Goal: Task Accomplishment & Management: Use online tool/utility

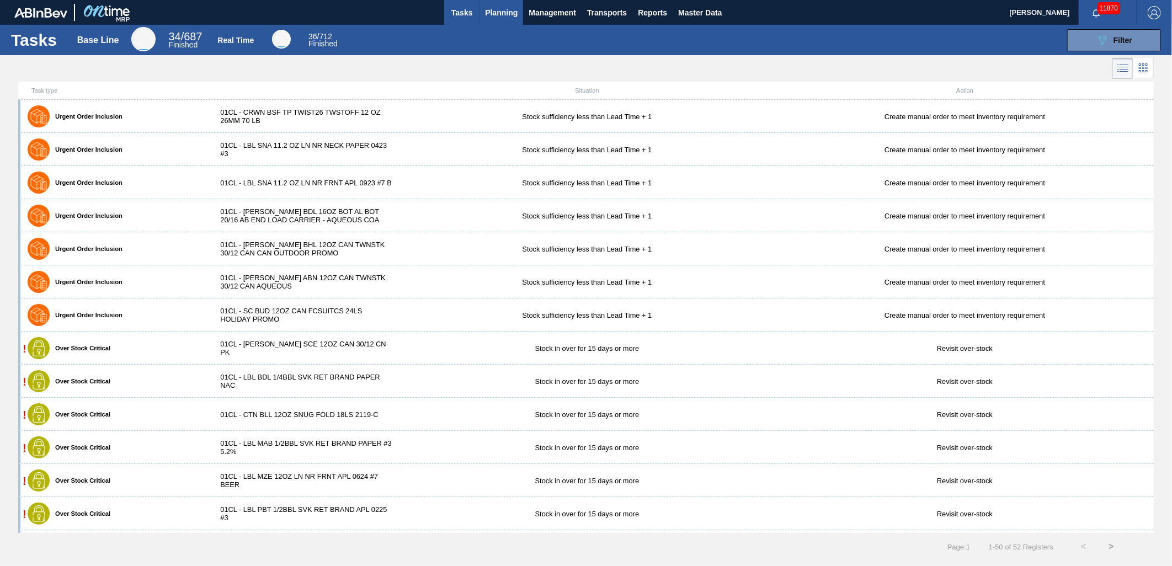
click at [505, 18] on span "Planning" at bounding box center [501, 12] width 33 height 13
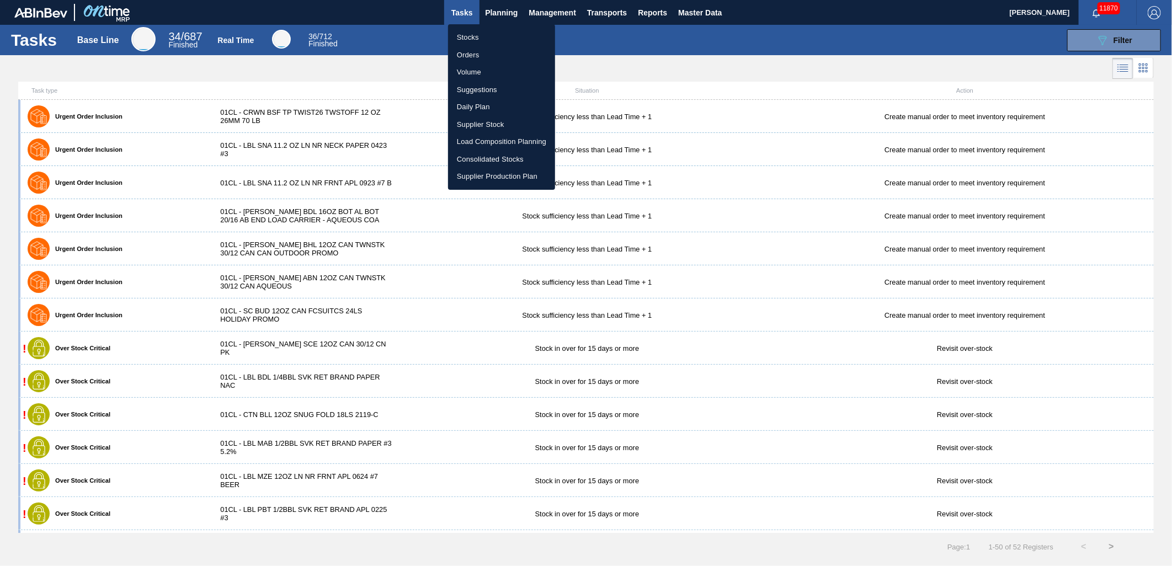
click at [487, 140] on li "Load Composition Planning" at bounding box center [501, 142] width 107 height 18
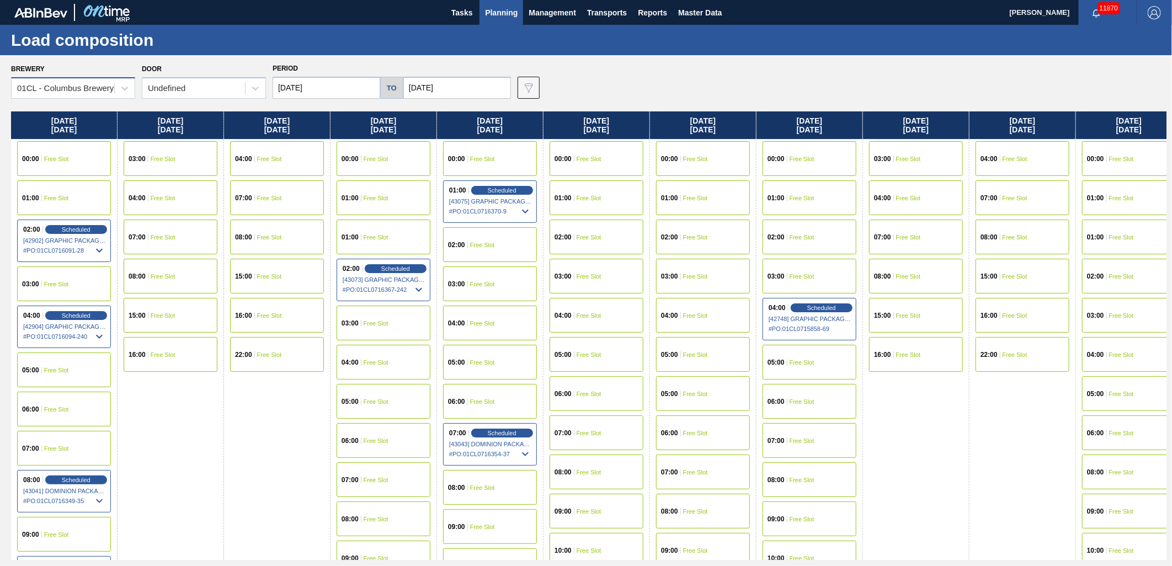
click at [107, 97] on div "01CL - Columbus Brewery" at bounding box center [73, 88] width 124 height 22
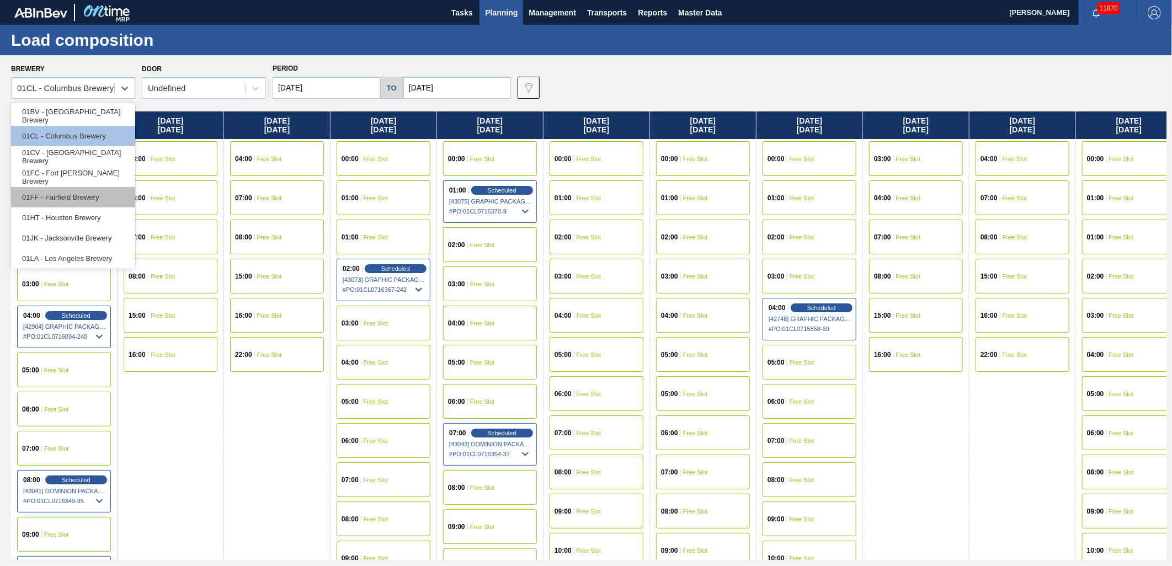
click at [66, 192] on div "01FF - Fairfield Brewery" at bounding box center [73, 197] width 124 height 20
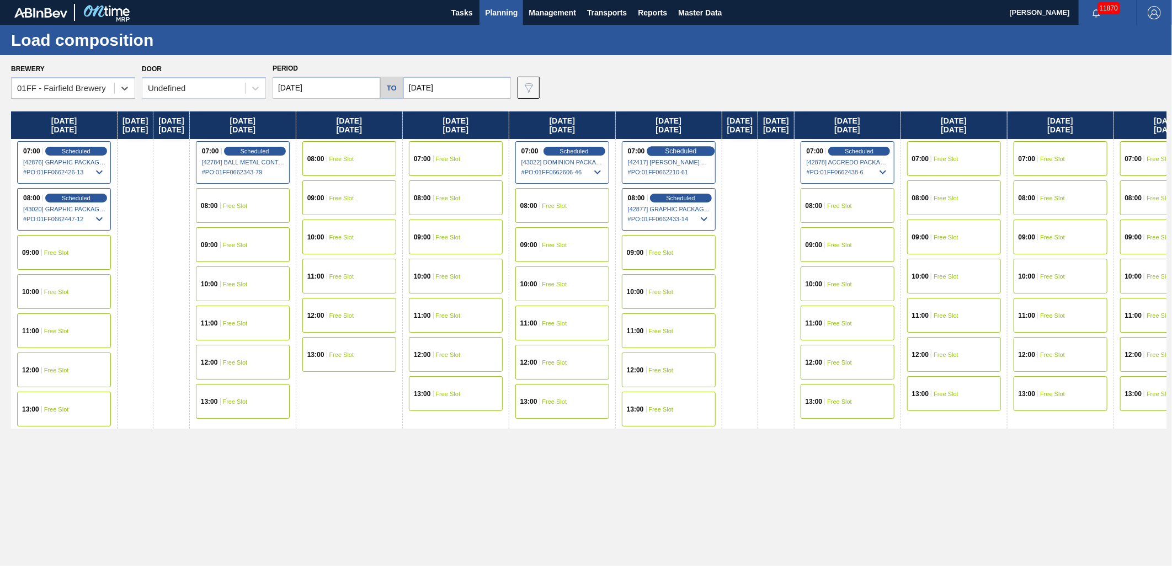
click at [697, 149] on span "Scheduled" at bounding box center [680, 150] width 31 height 7
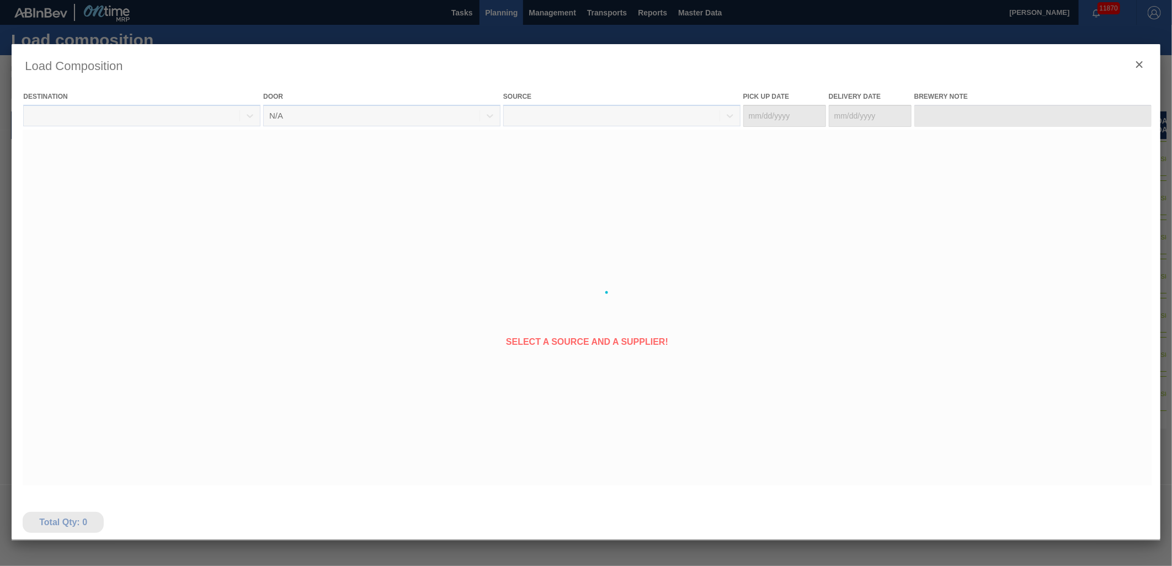
type Date "[DATE]"
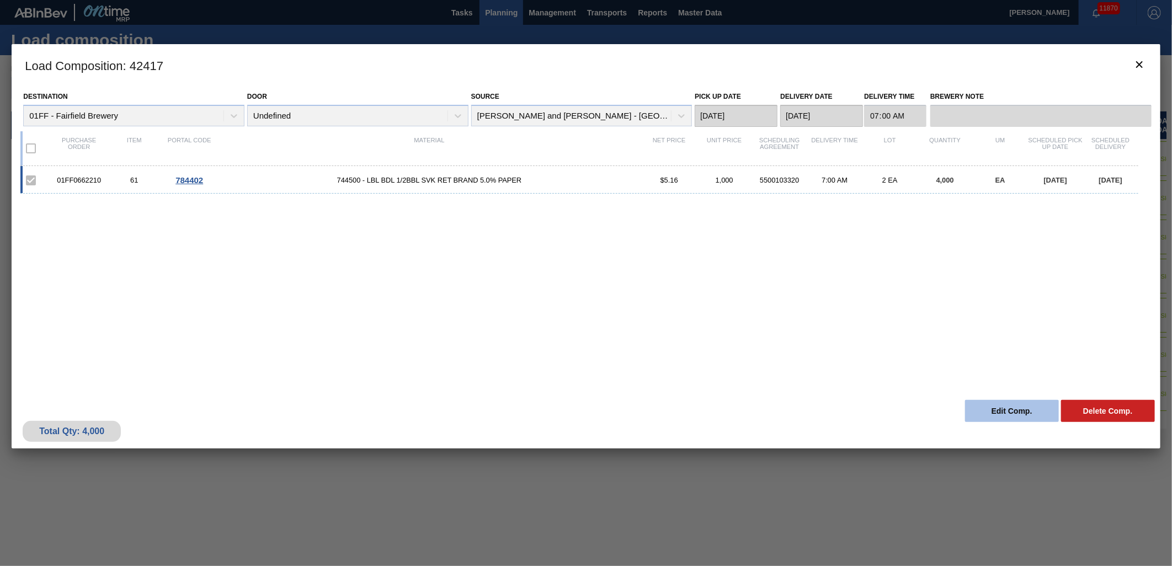
click at [989, 407] on button "Edit Comp." at bounding box center [1012, 411] width 94 height 22
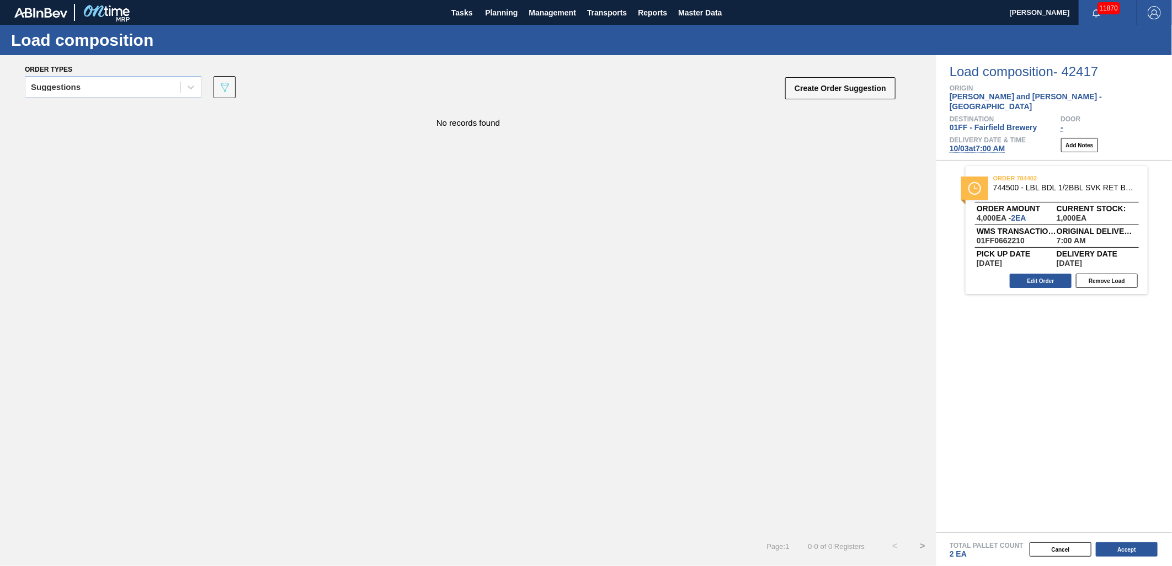
click at [974, 144] on span "[DATE] 7:00 AM" at bounding box center [978, 148] width 56 height 9
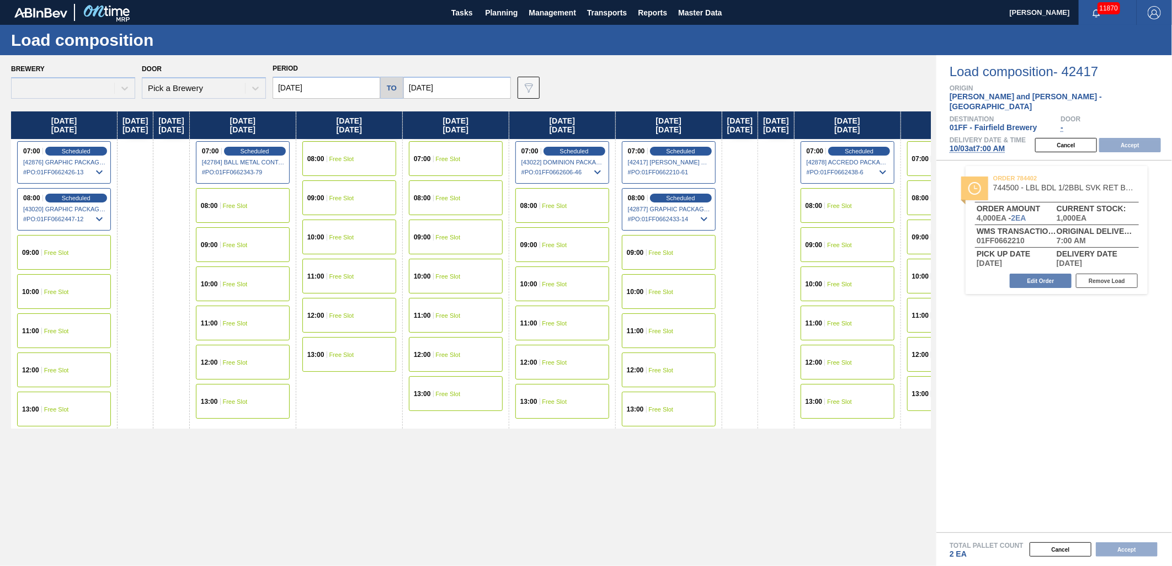
type input "[DATE]"
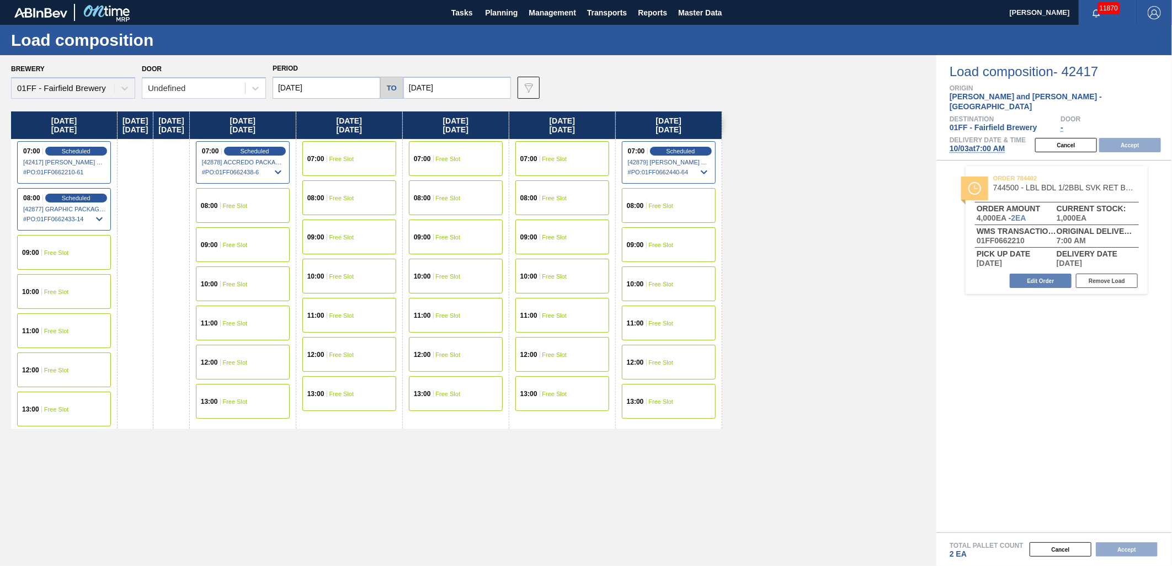
click at [265, 210] on div "08:00 Free Slot" at bounding box center [243, 205] width 94 height 35
click at [1127, 138] on button "Accept" at bounding box center [1131, 145] width 62 height 14
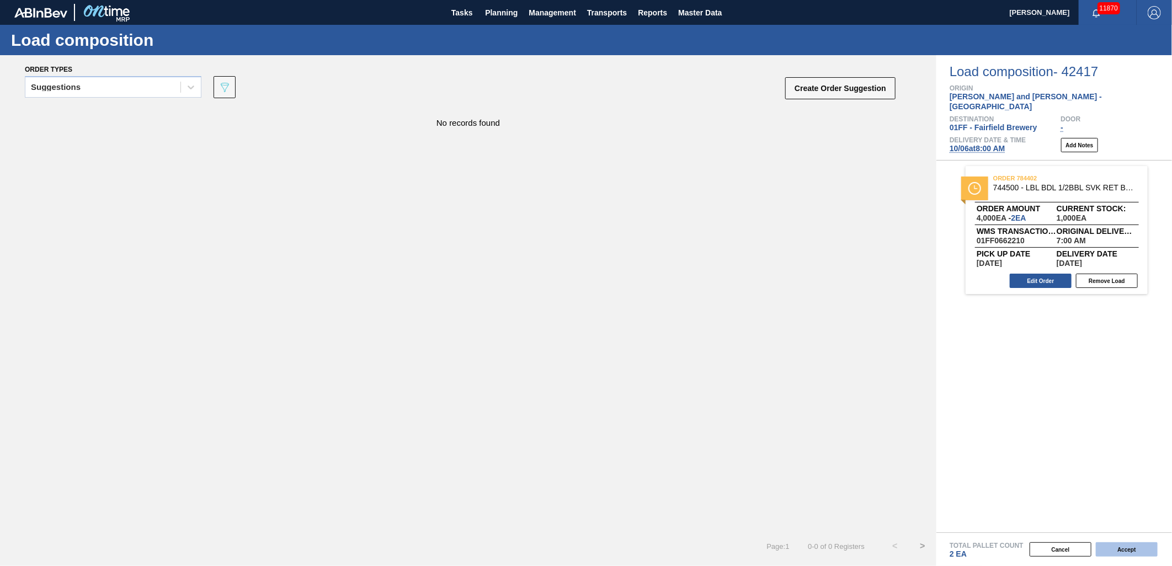
click at [1133, 548] on button "Accept" at bounding box center [1127, 550] width 62 height 14
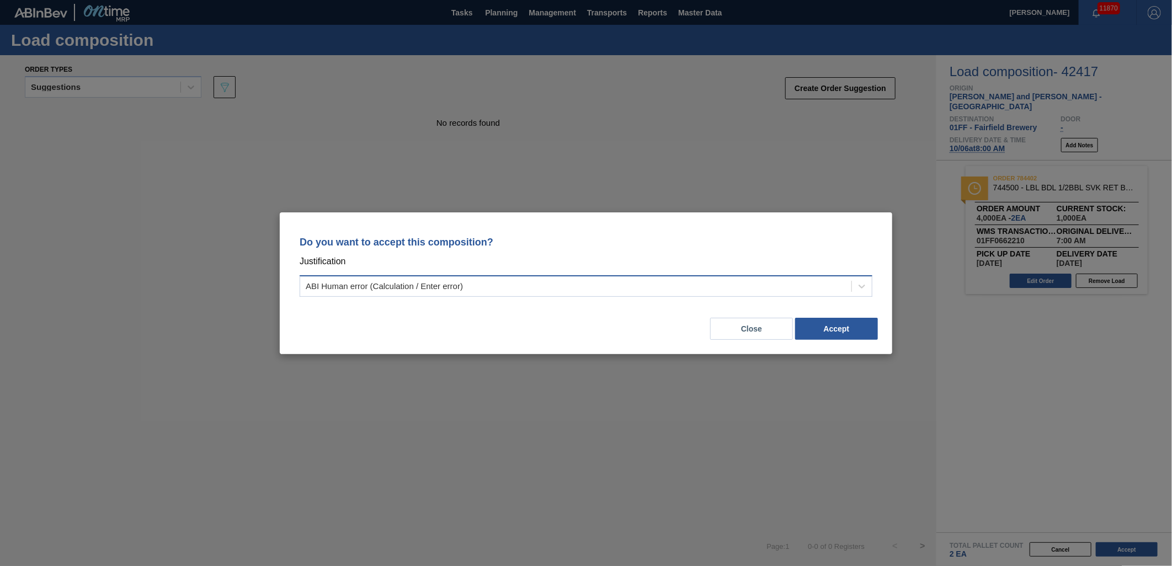
click at [663, 285] on div "ABI Human error (Calculation / Enter error)" at bounding box center [575, 286] width 551 height 16
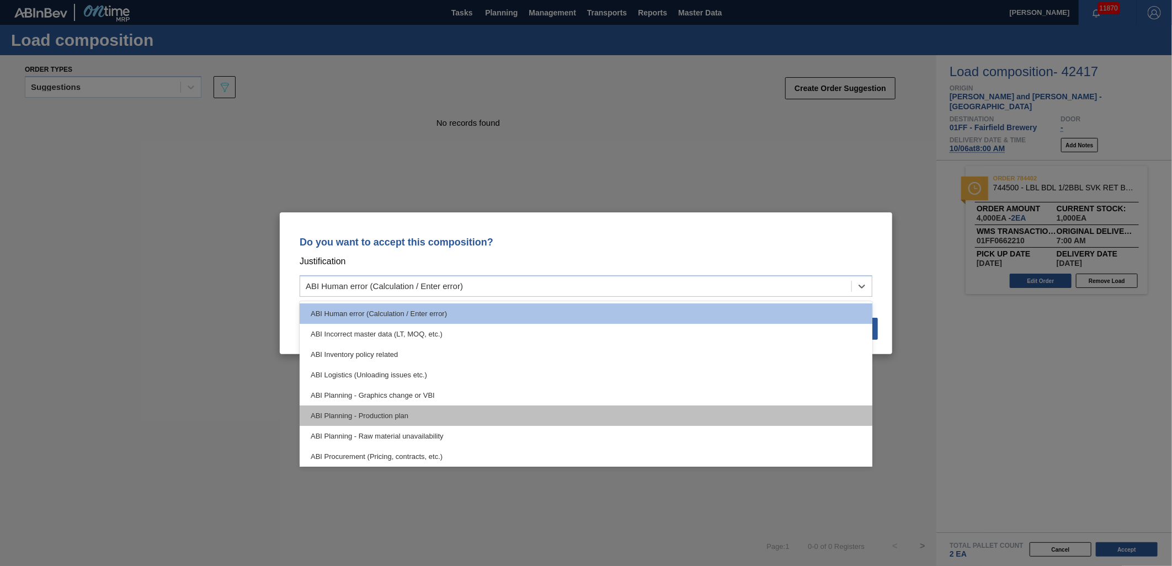
click at [530, 409] on div "ABI Planning - Production plan" at bounding box center [586, 416] width 573 height 20
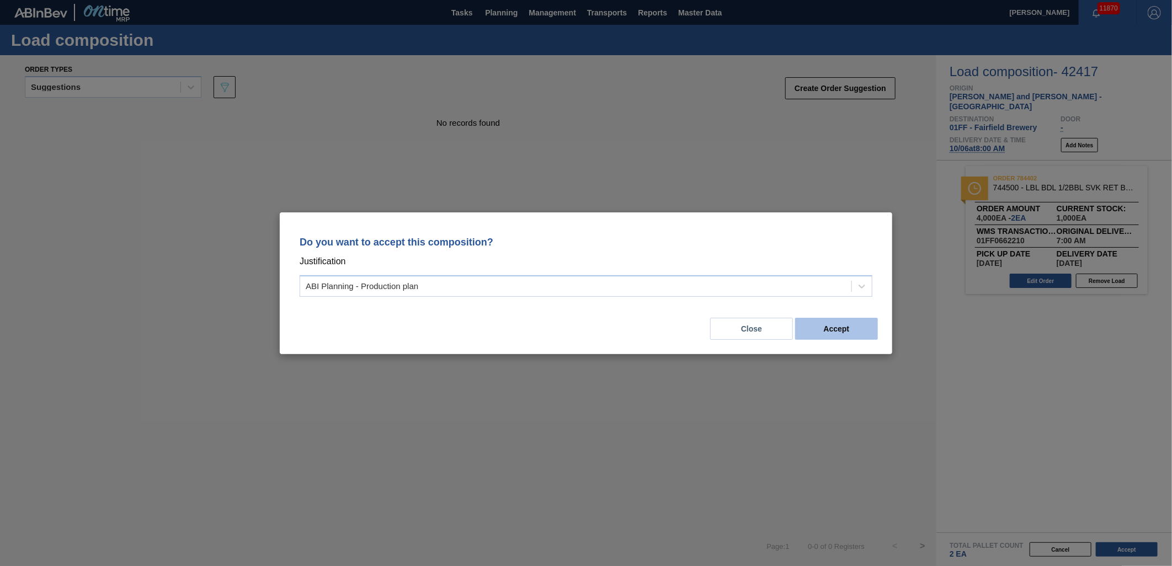
click at [841, 333] on button "Accept" at bounding box center [836, 329] width 83 height 22
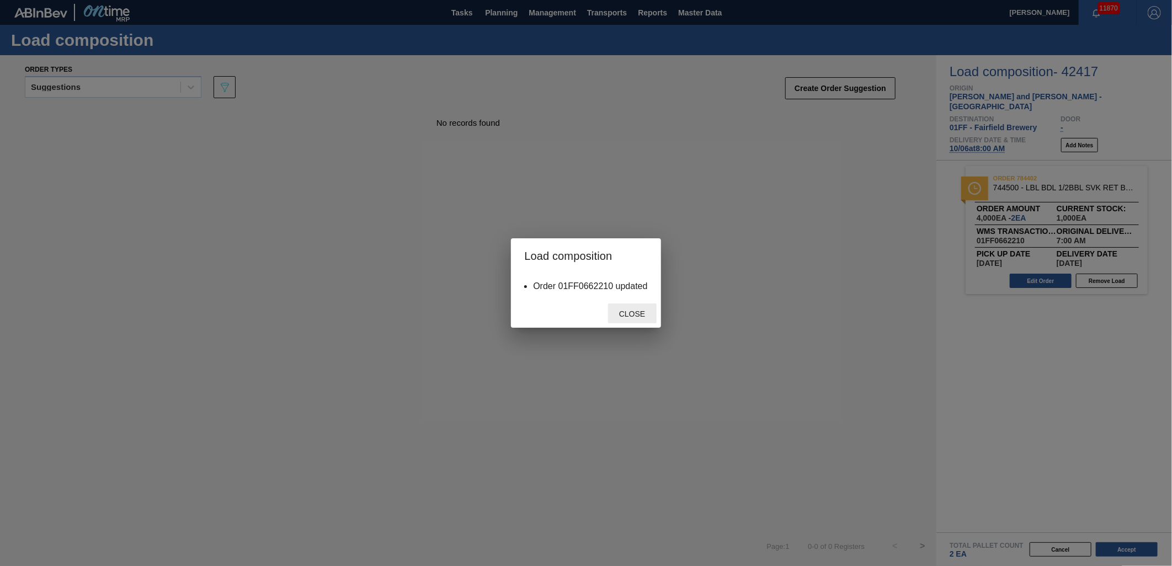
click at [629, 314] on span "Close" at bounding box center [633, 314] width 44 height 9
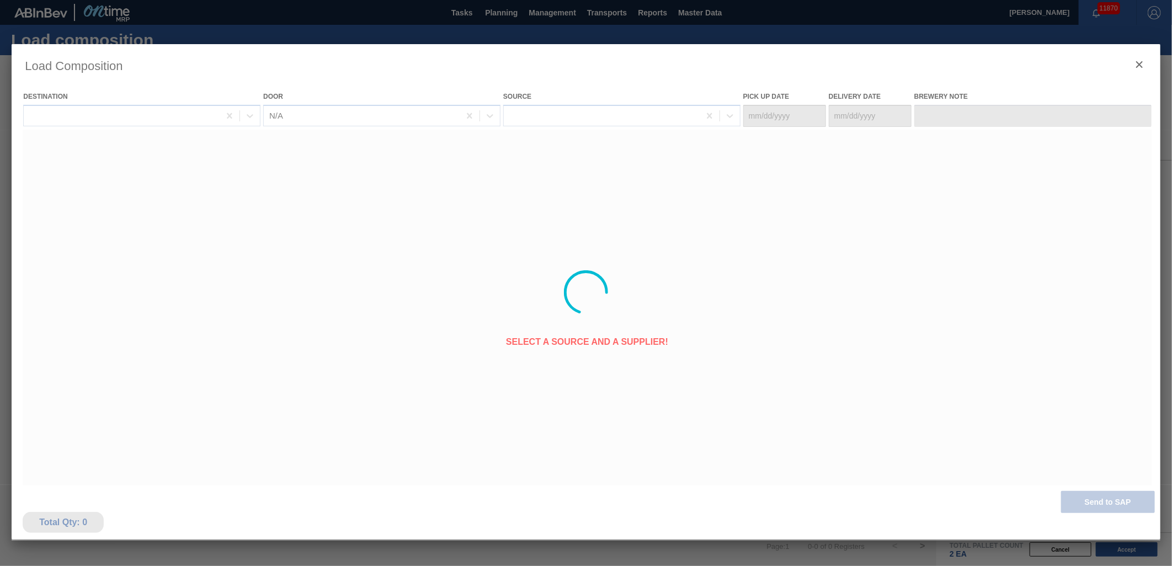
type Date "[DATE]"
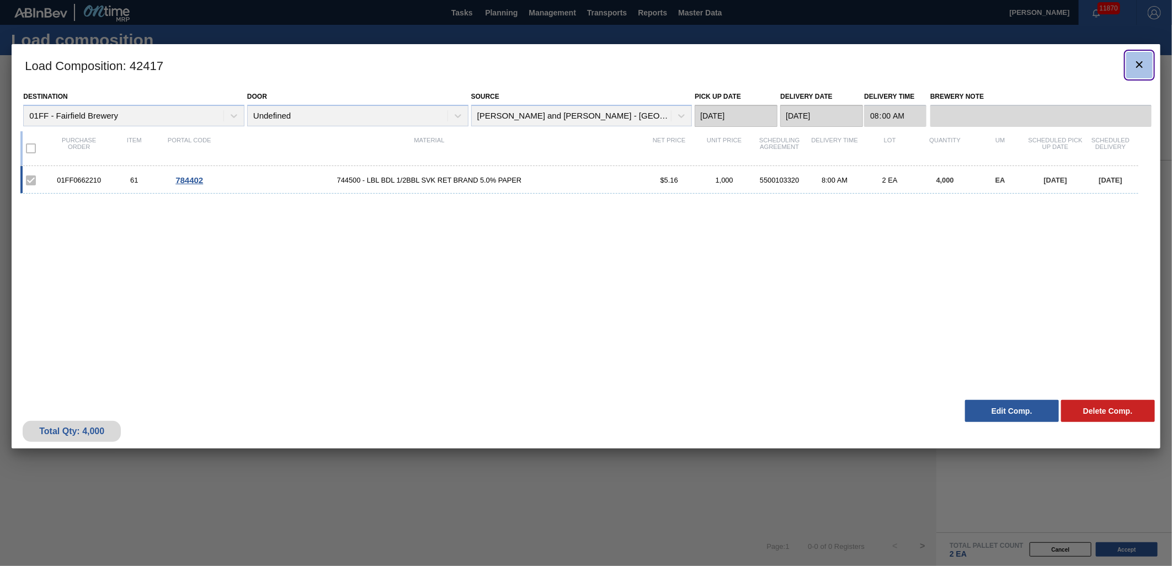
click at [1136, 61] on icon "botão de ícone" at bounding box center [1139, 64] width 13 height 13
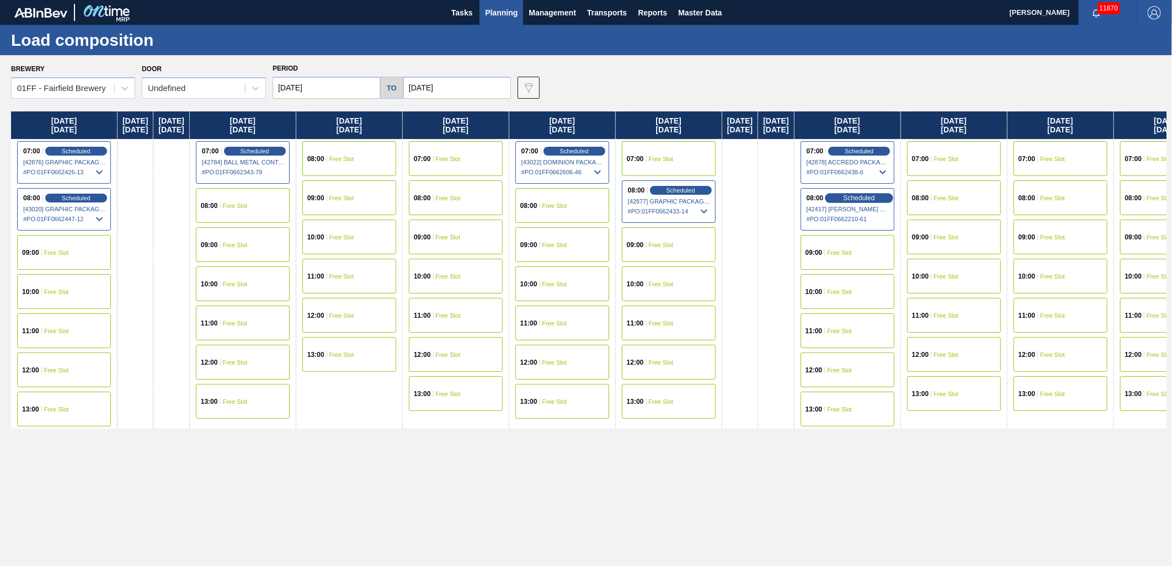
click at [889, 193] on div "Scheduled" at bounding box center [860, 198] width 68 height 10
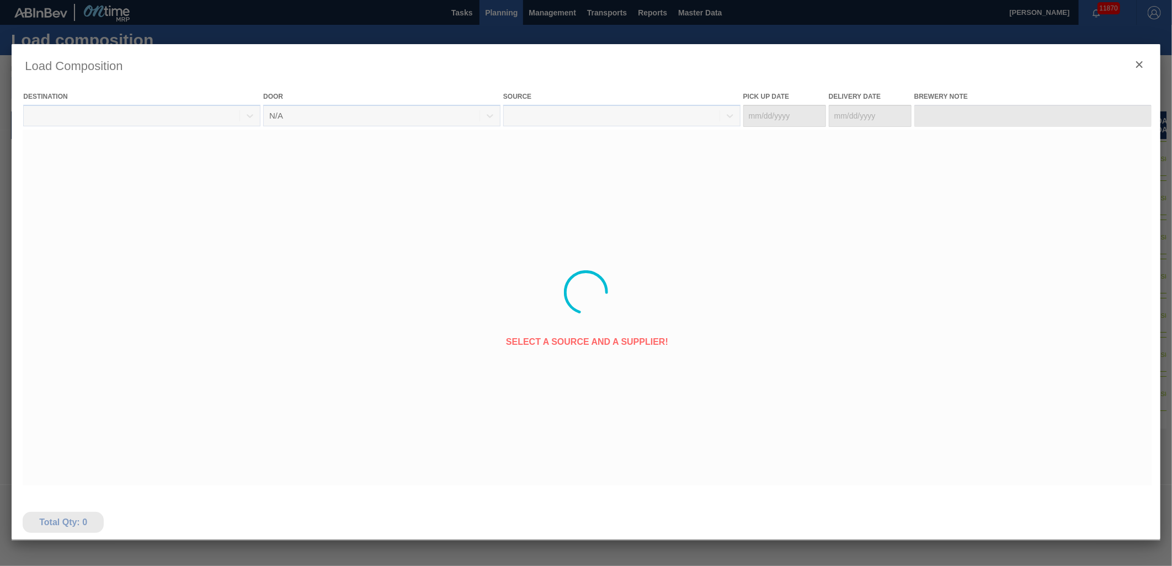
type Date "[DATE]"
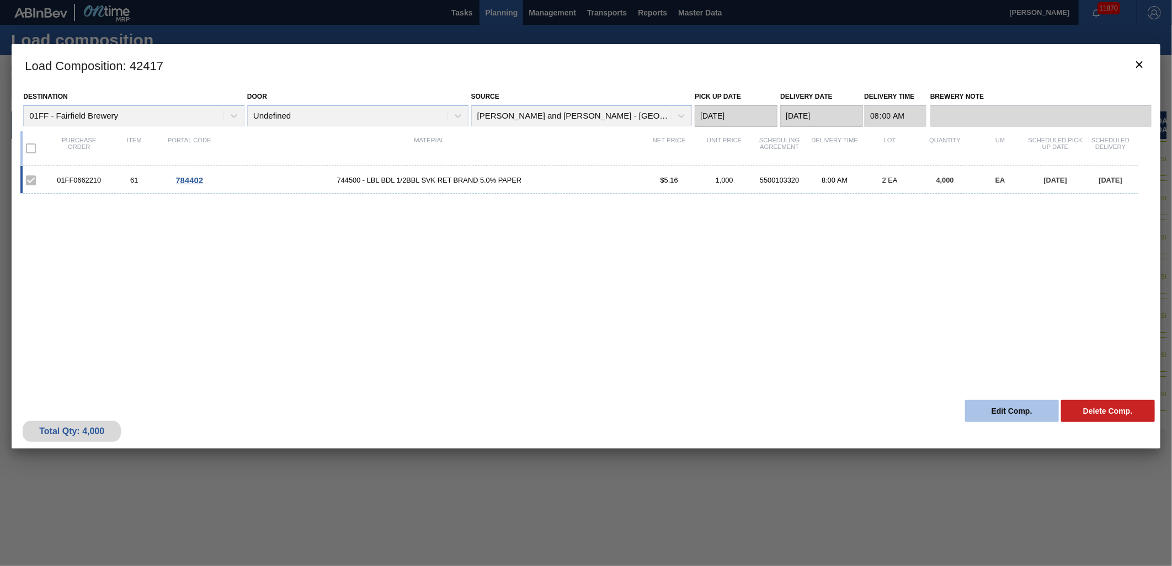
click at [1005, 410] on button "Edit Comp." at bounding box center [1012, 411] width 94 height 22
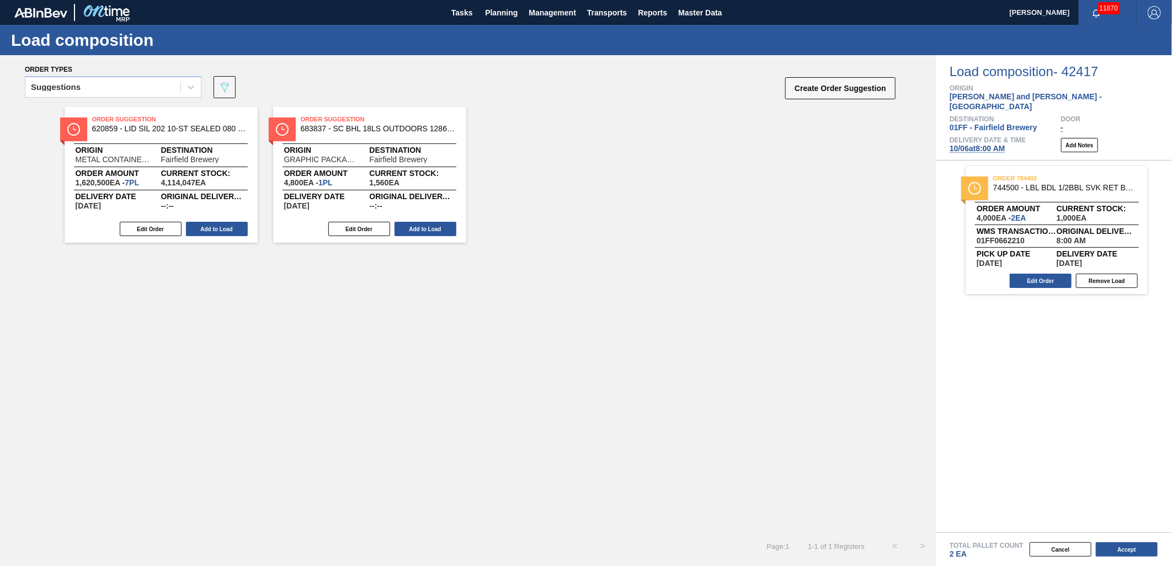
click at [986, 144] on span "[DATE] 8:00 AM" at bounding box center [978, 148] width 56 height 9
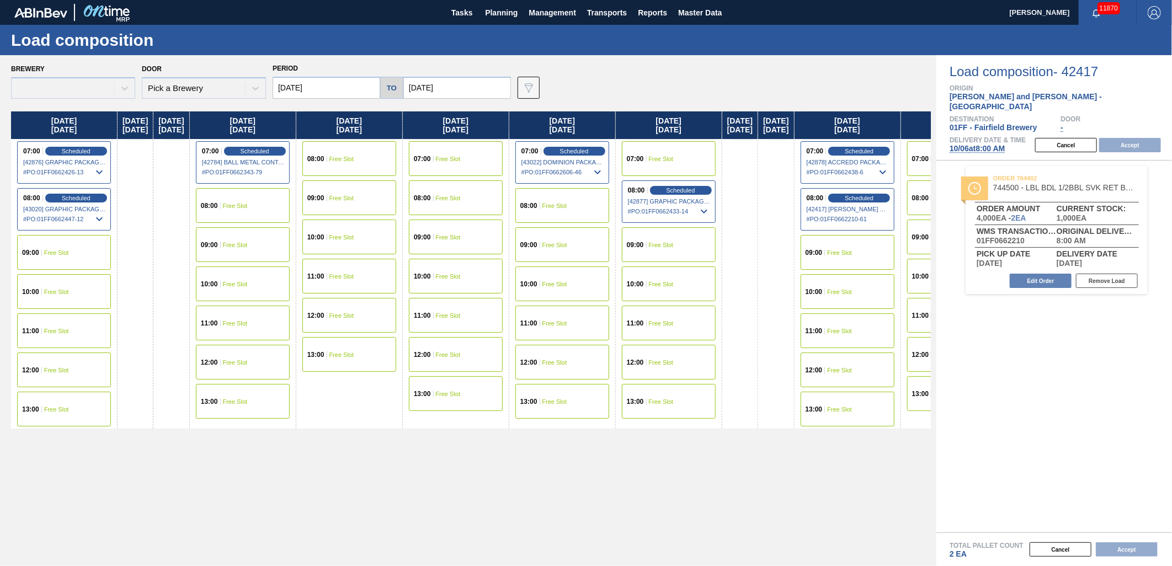
type input "[DATE]"
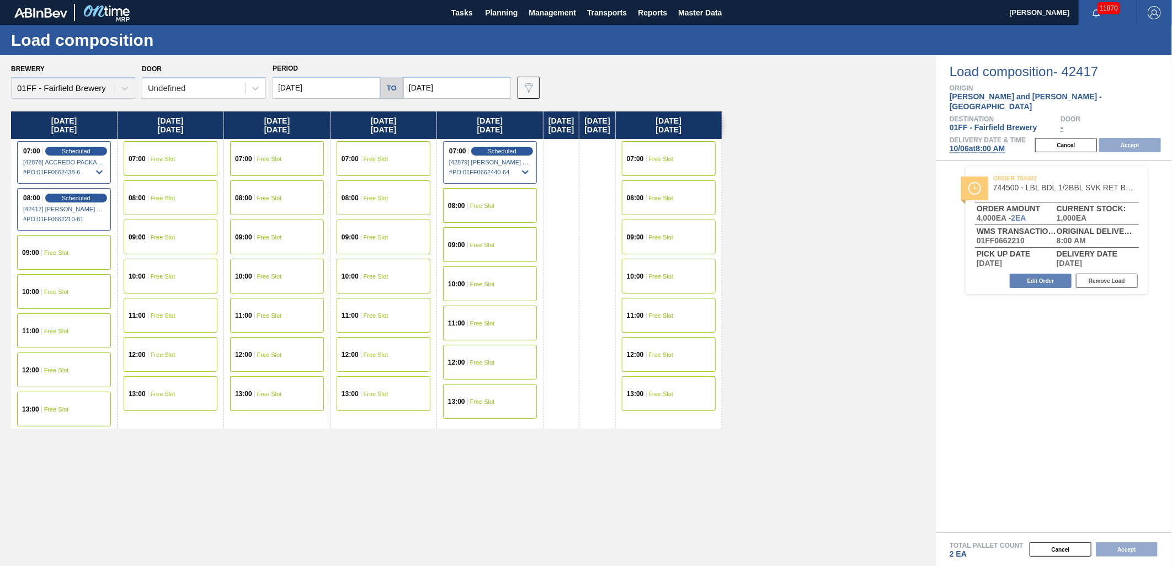
click at [339, 83] on input "[DATE]" at bounding box center [327, 88] width 108 height 22
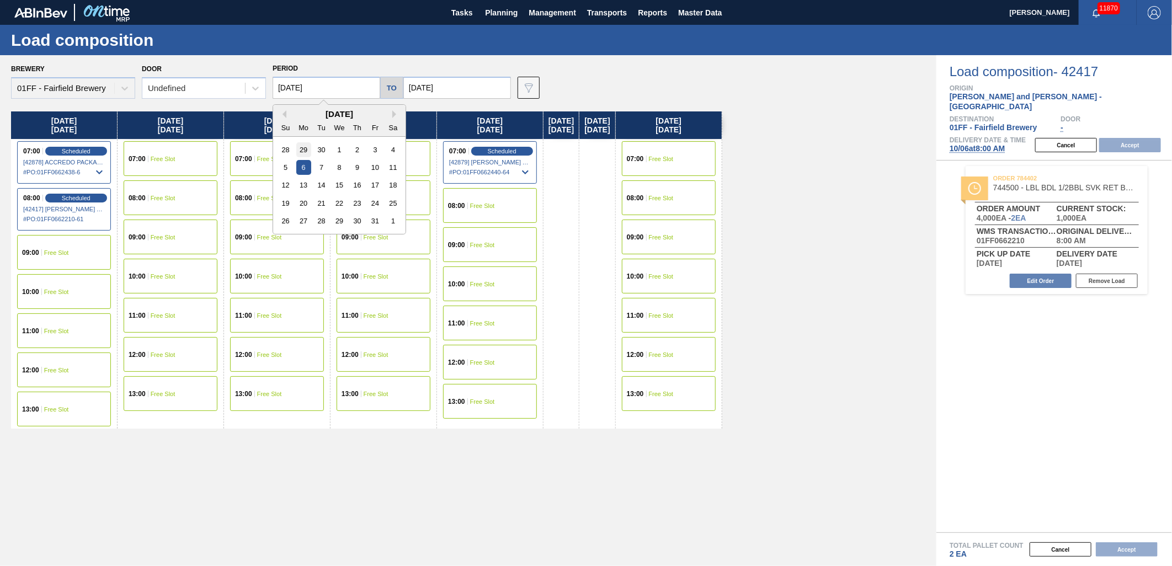
click at [307, 148] on div "29" at bounding box center [303, 149] width 15 height 15
type input "[DATE]"
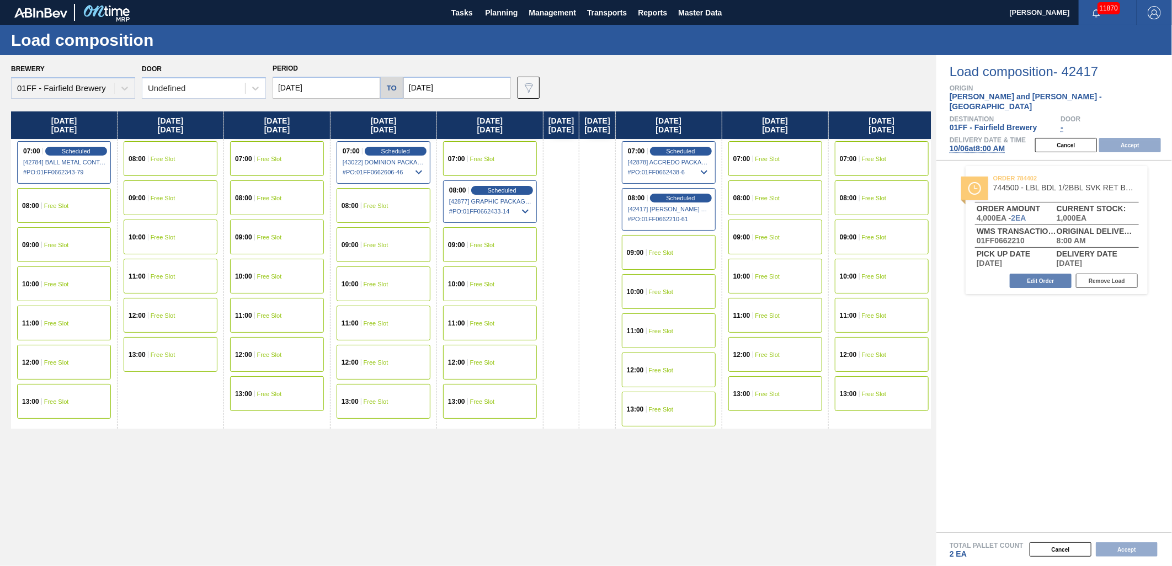
click at [46, 205] on span "Free Slot" at bounding box center [56, 206] width 25 height 7
click at [1122, 139] on button "Accept" at bounding box center [1131, 145] width 62 height 14
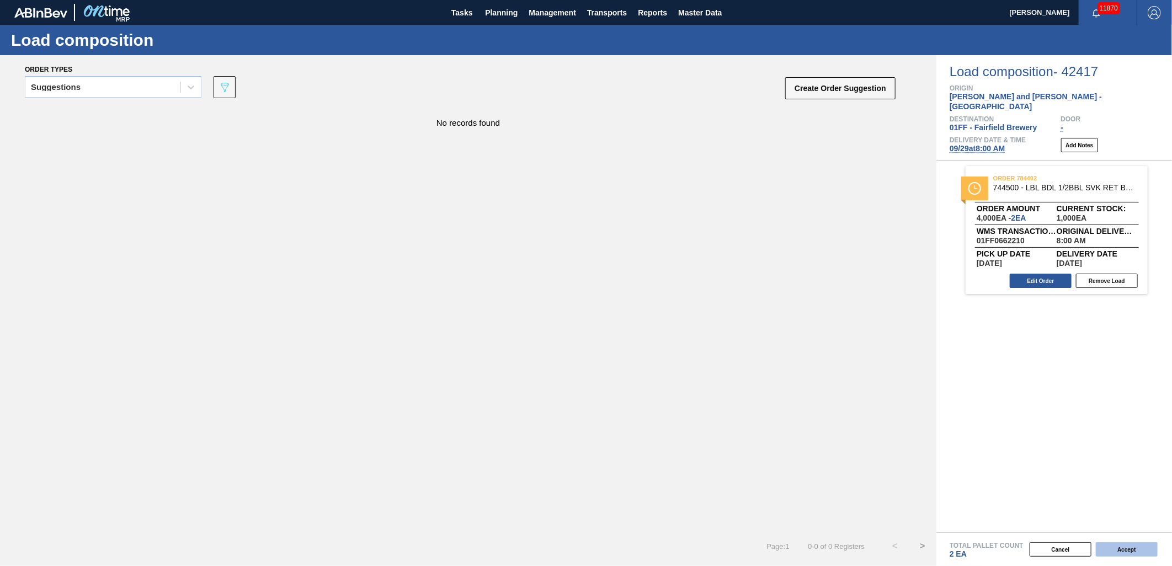
click at [1116, 546] on button "Accept" at bounding box center [1127, 550] width 62 height 14
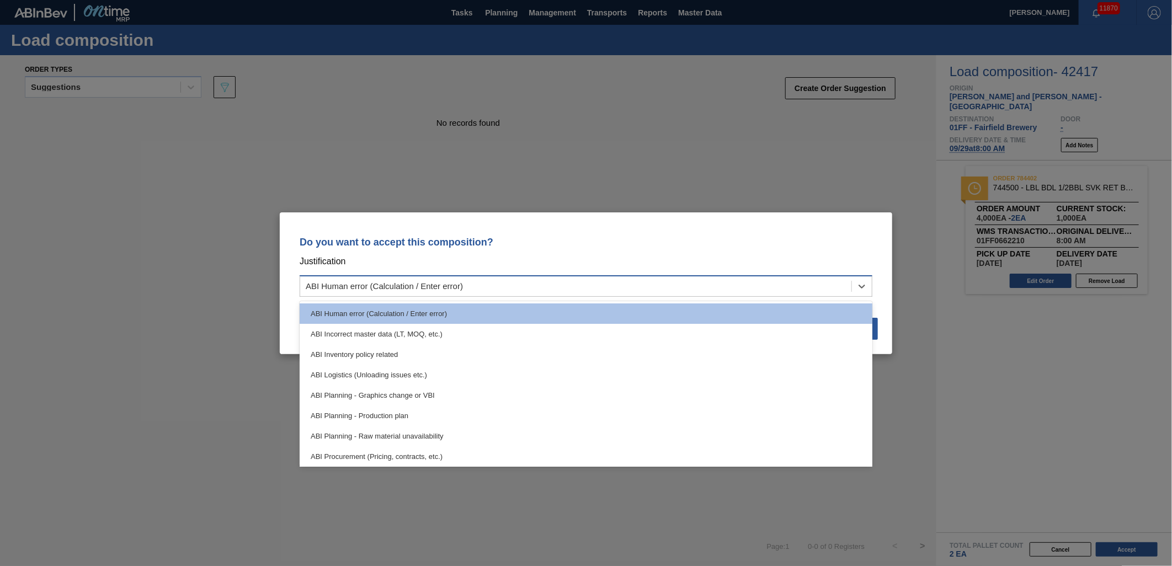
click at [643, 279] on div "ABI Human error (Calculation / Enter error)" at bounding box center [575, 286] width 551 height 16
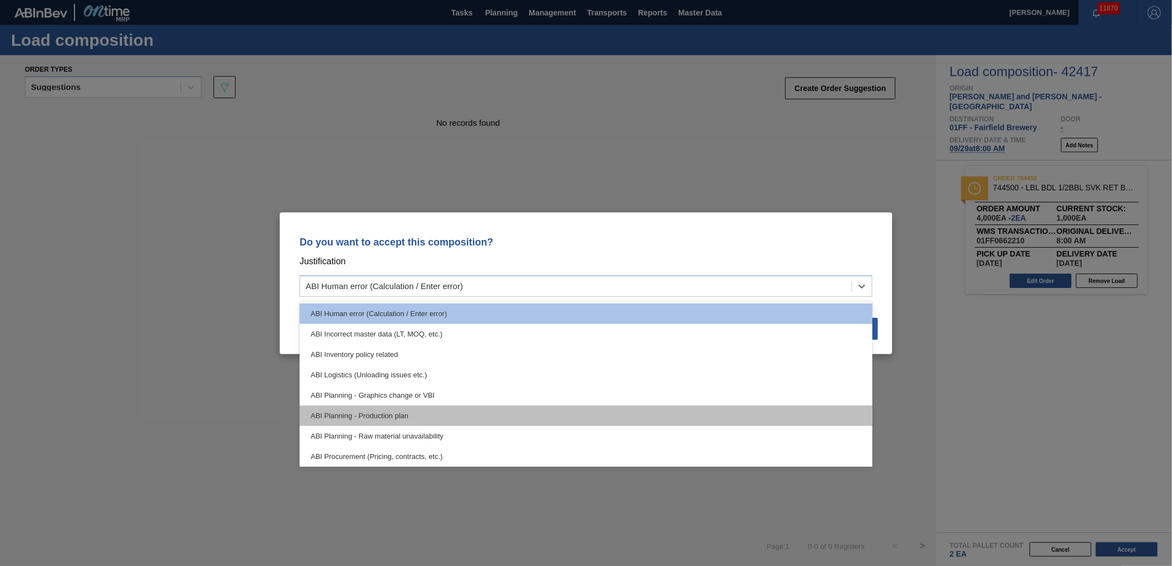
click at [563, 407] on div "ABI Planning - Production plan" at bounding box center [586, 416] width 573 height 20
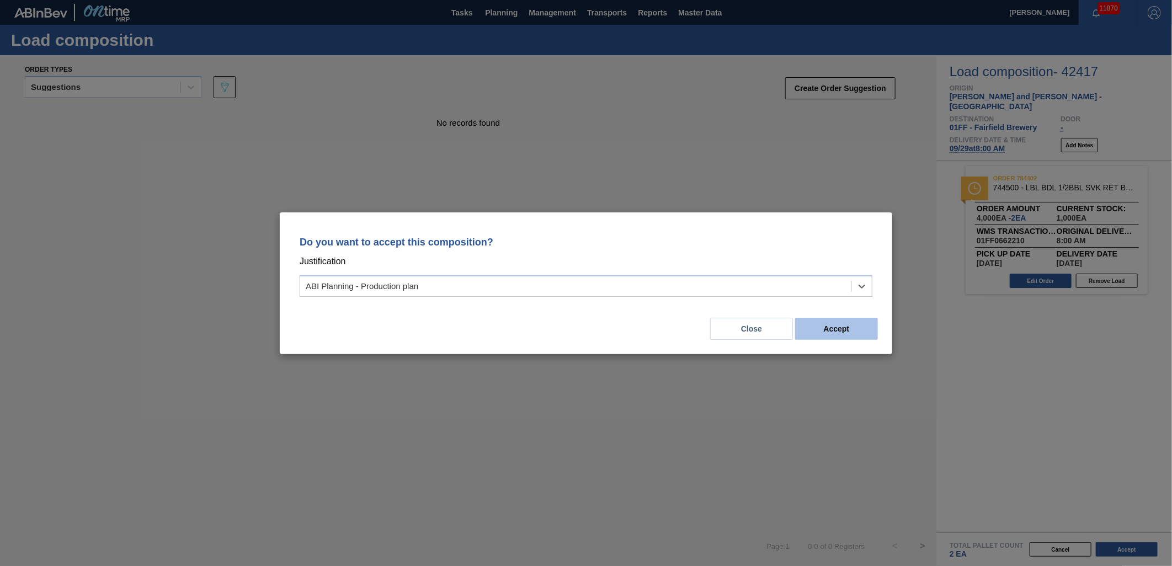
click at [863, 331] on button "Accept" at bounding box center [836, 329] width 83 height 22
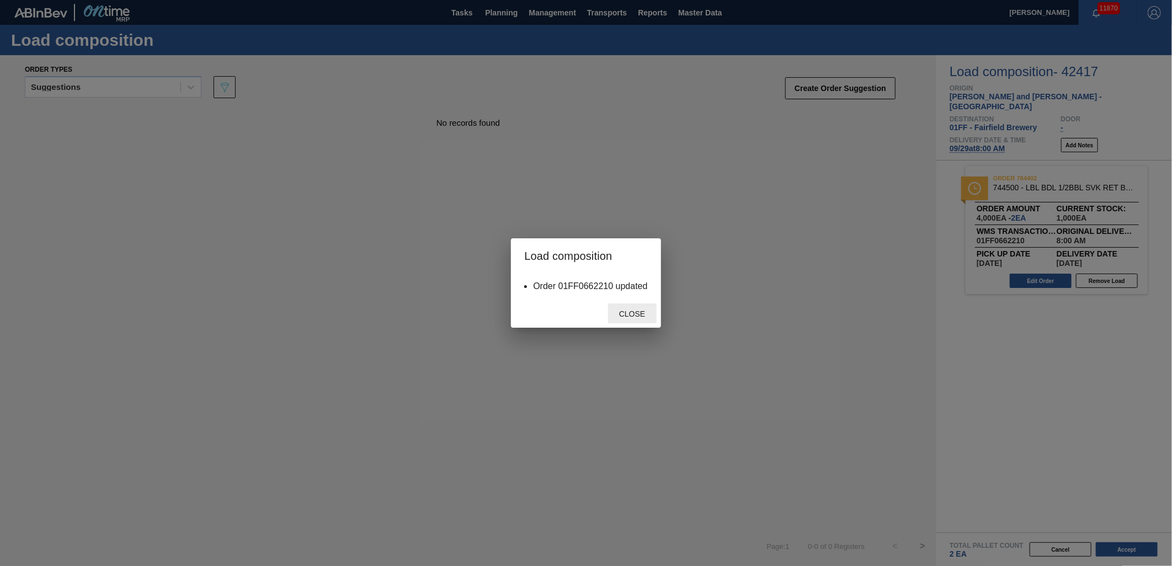
click at [632, 319] on div "Close" at bounding box center [632, 314] width 49 height 20
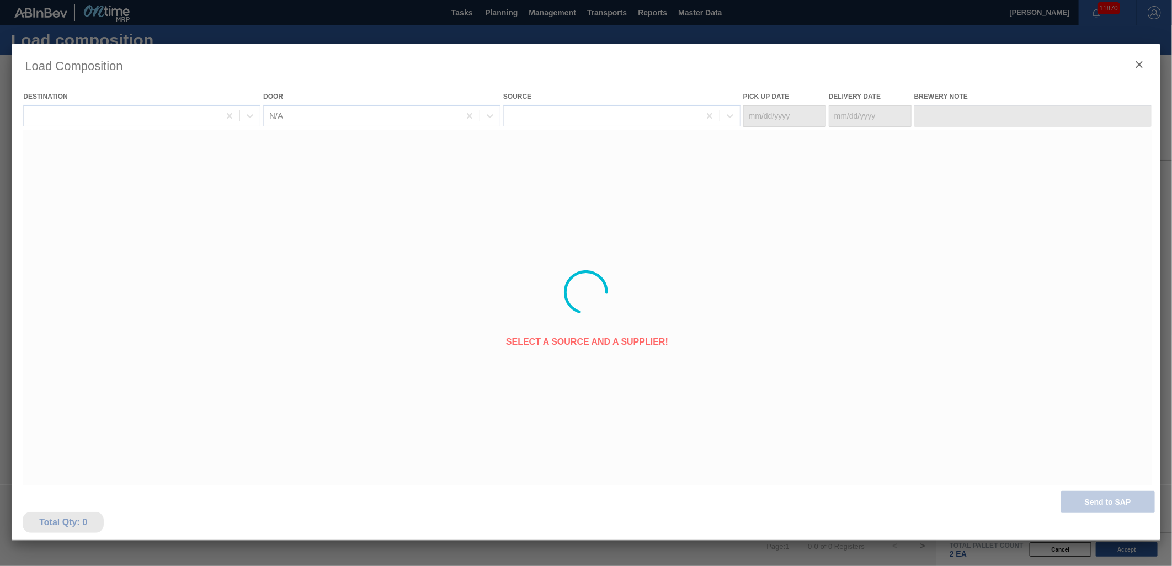
type Date "[DATE]"
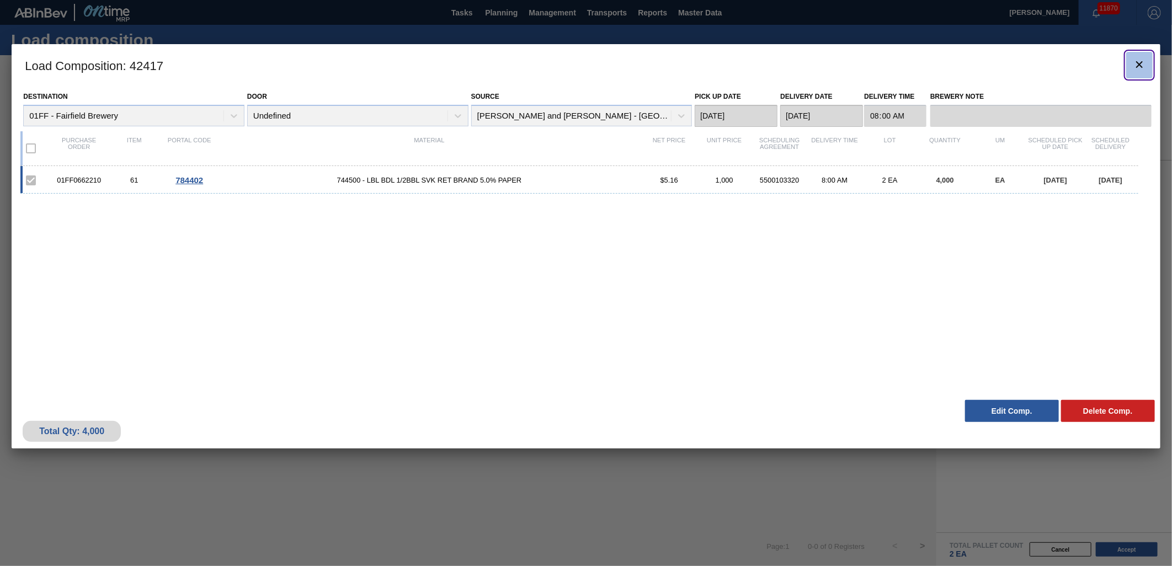
click at [1142, 60] on icon "botão de ícone" at bounding box center [1139, 64] width 13 height 13
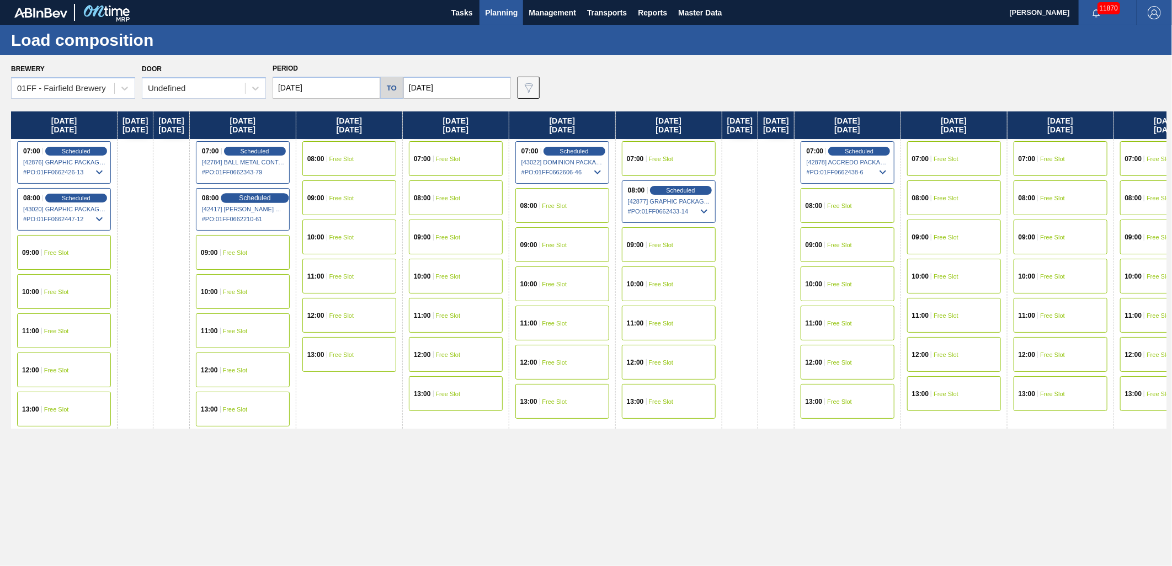
click at [270, 198] on span "Scheduled" at bounding box center [254, 197] width 31 height 7
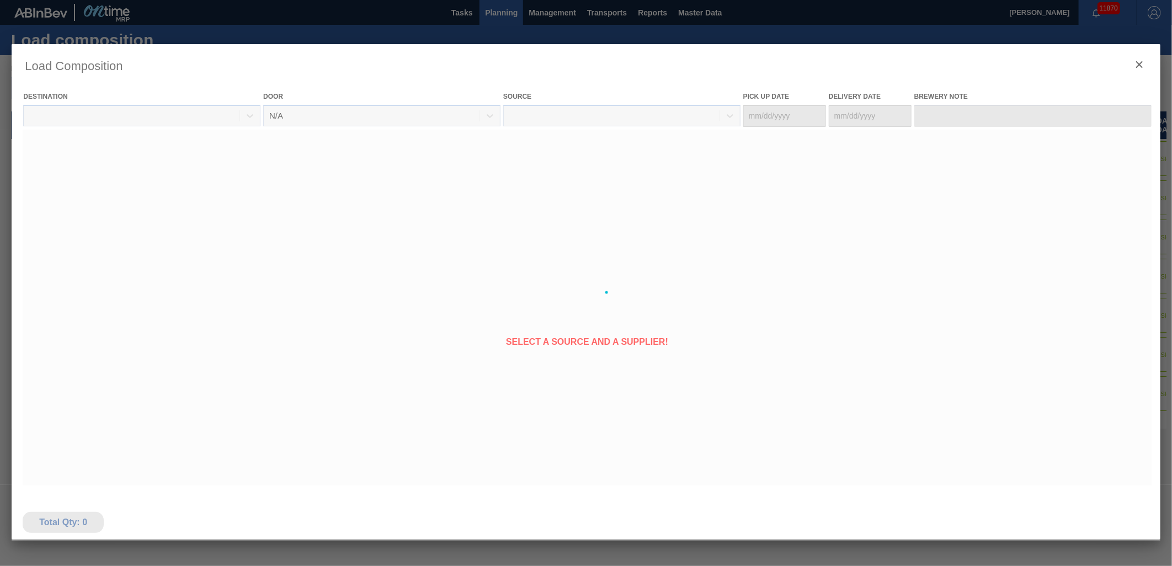
type Date "[DATE]"
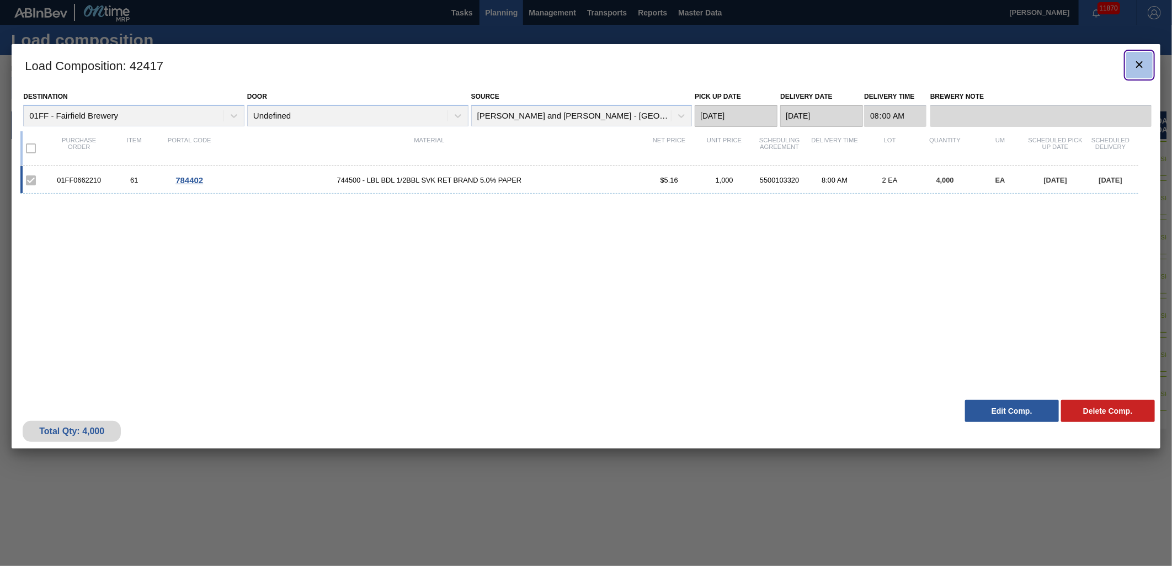
click at [1141, 68] on icon "botão de ícone" at bounding box center [1139, 64] width 13 height 13
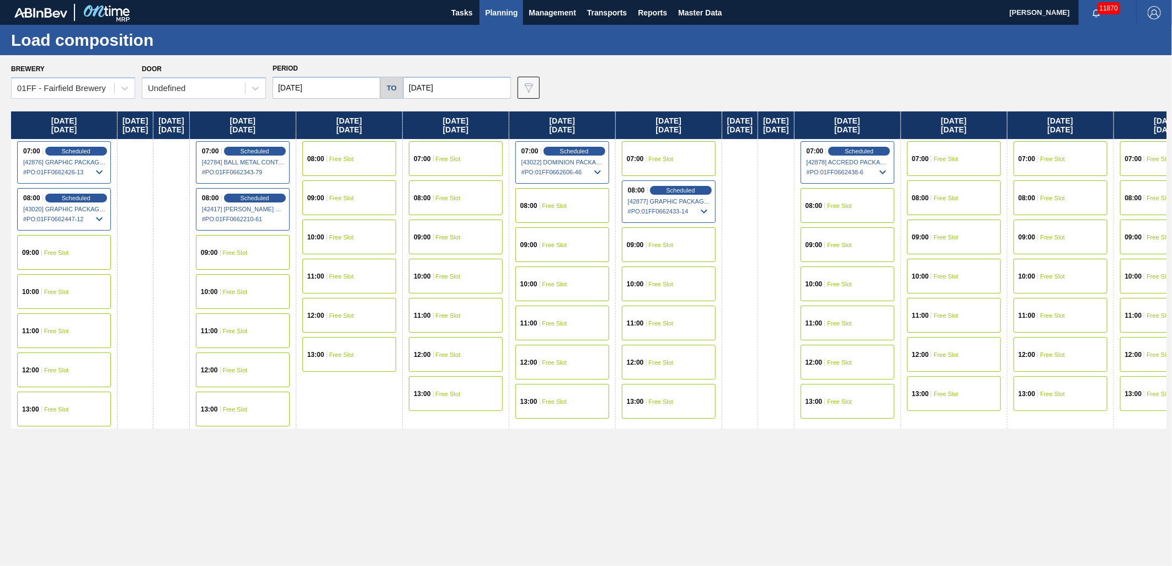
click at [508, 19] on button "Planning" at bounding box center [502, 12] width 44 height 25
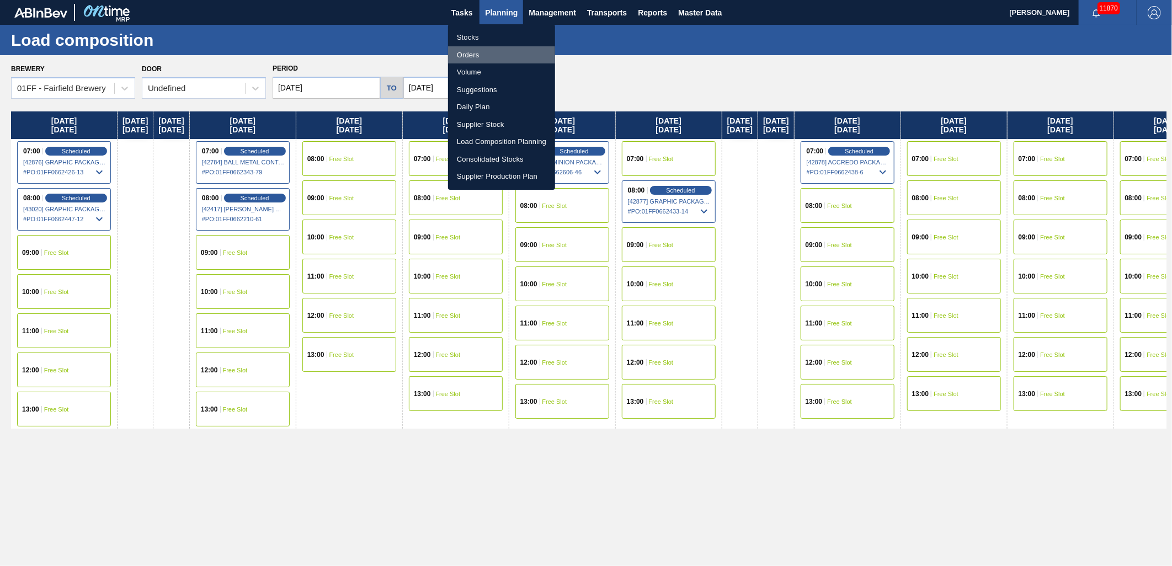
click at [471, 54] on li "Orders" at bounding box center [501, 55] width 107 height 18
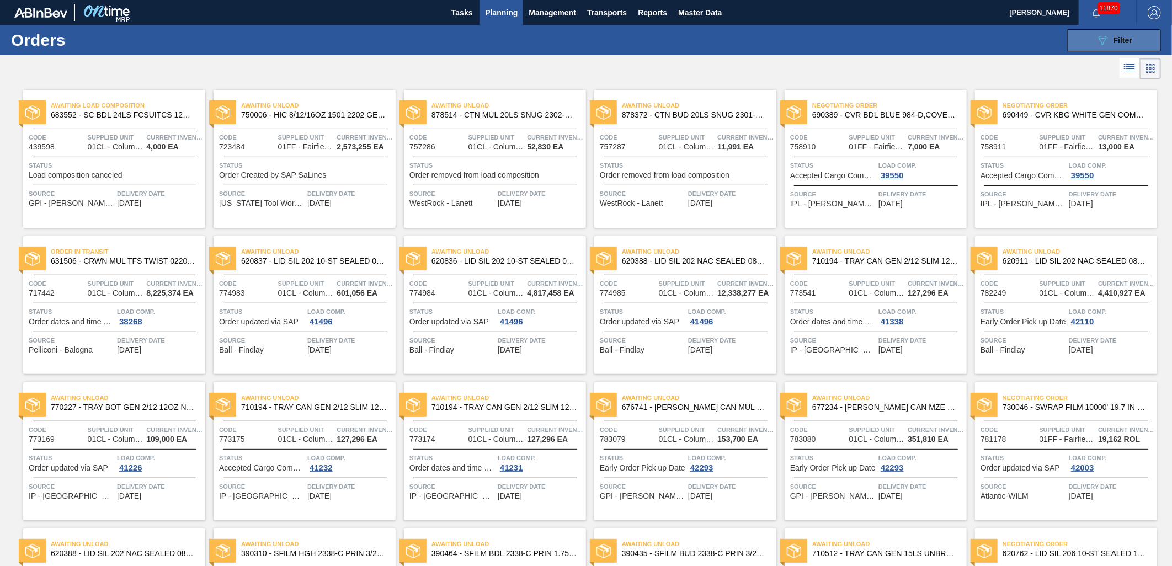
click at [1121, 45] on div "089F7B8B-B2A5-4AFE-B5C0-19BA573D28AC Filter" at bounding box center [1114, 40] width 36 height 13
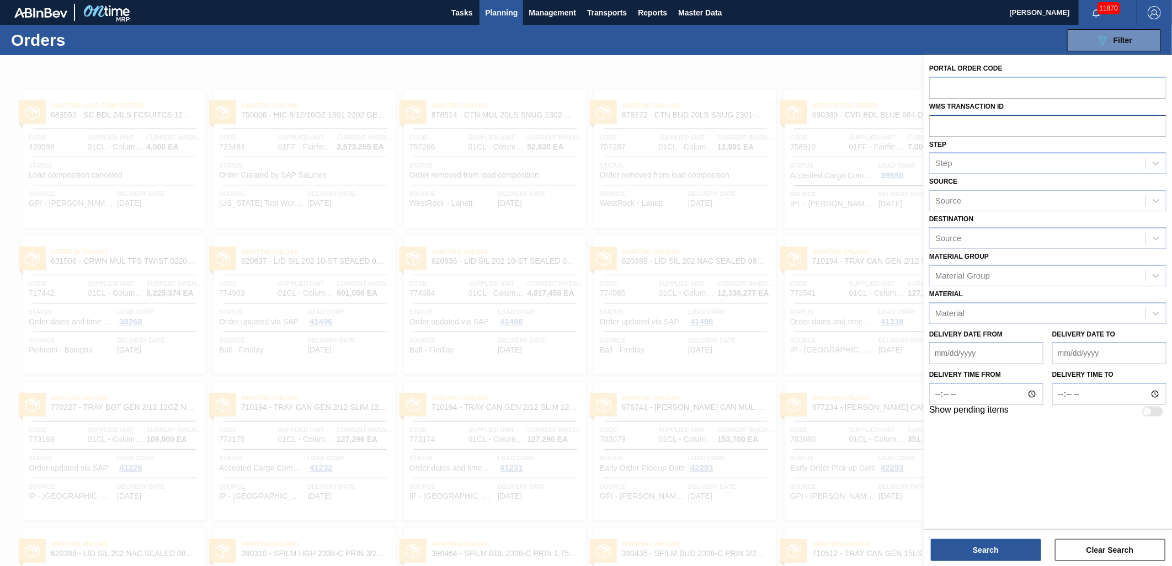
click at [957, 121] on input "text" at bounding box center [1048, 125] width 237 height 21
type input "066"
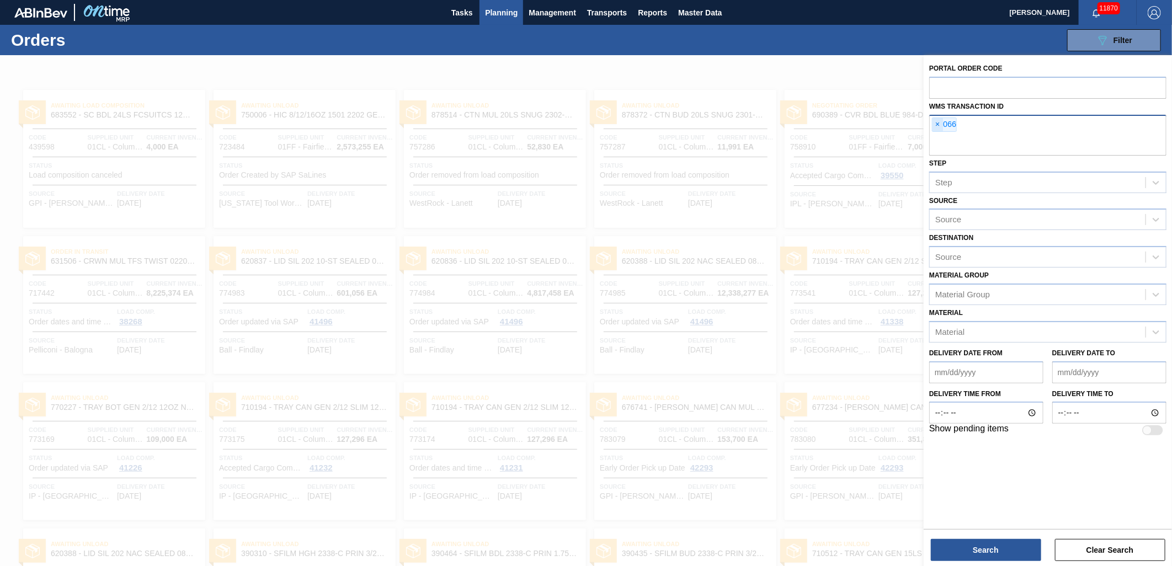
click at [937, 119] on span "×" at bounding box center [938, 124] width 10 height 13
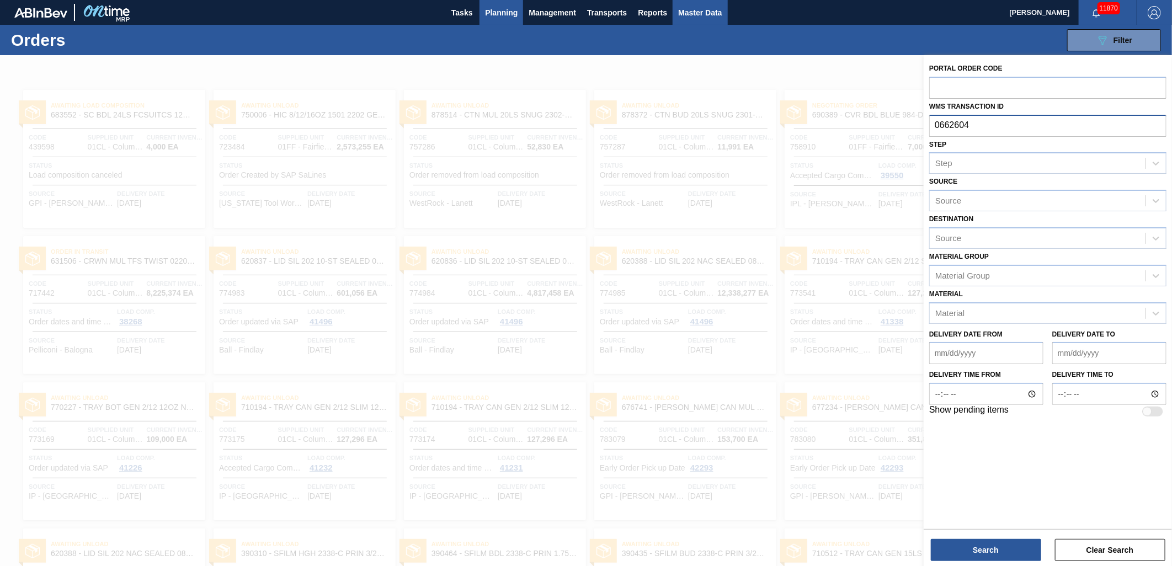
type input "0662604"
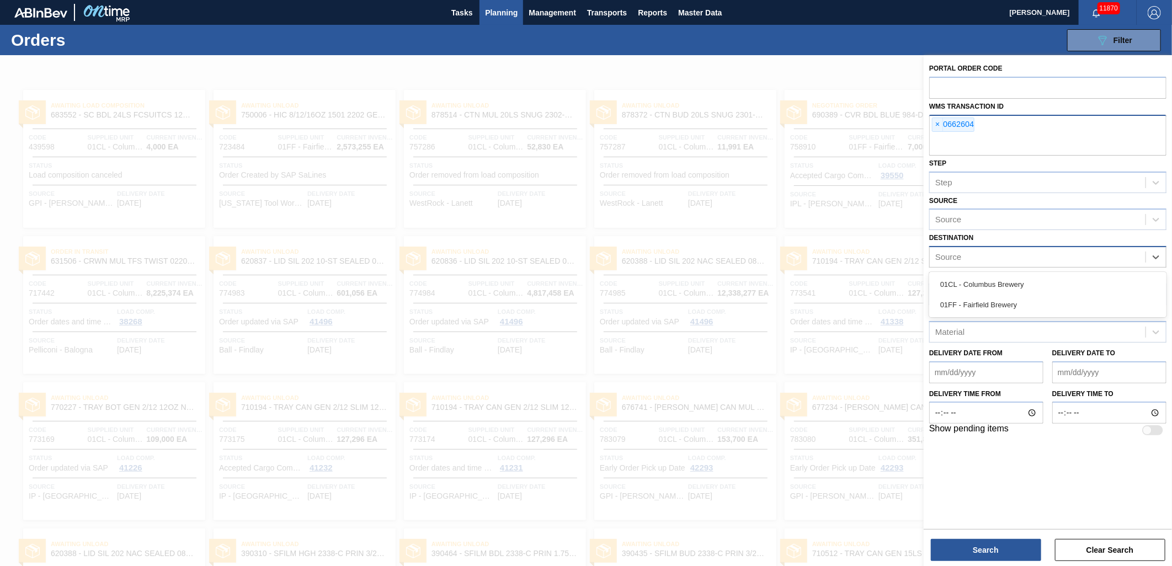
click at [975, 250] on div "Source" at bounding box center [1038, 258] width 216 height 16
click at [983, 297] on div "01FF - Fairfield Brewery" at bounding box center [1048, 305] width 237 height 20
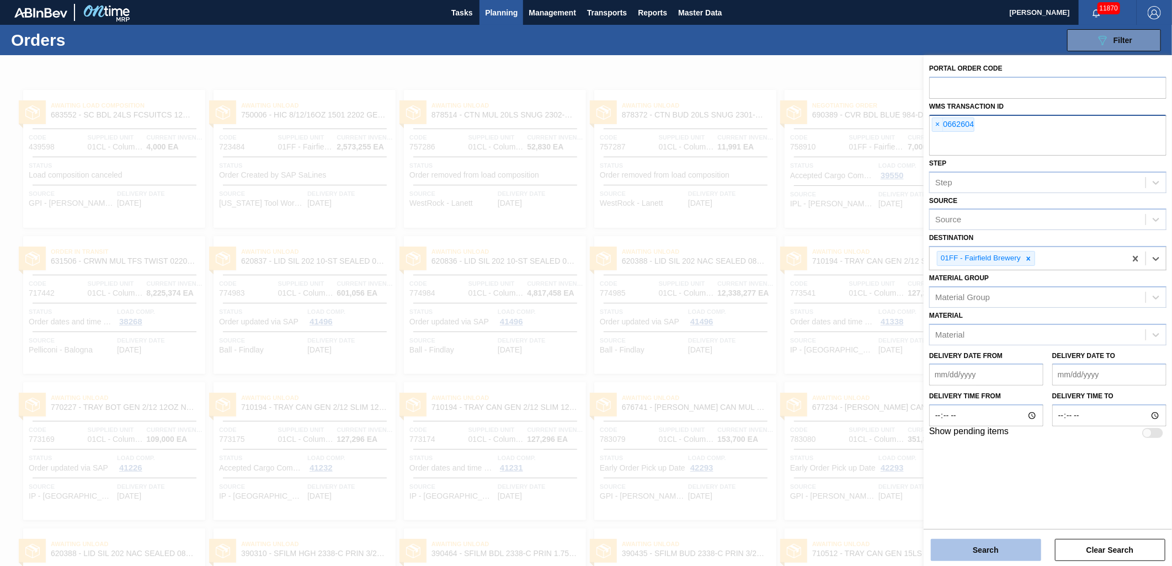
click at [996, 551] on button "Search" at bounding box center [986, 550] width 110 height 22
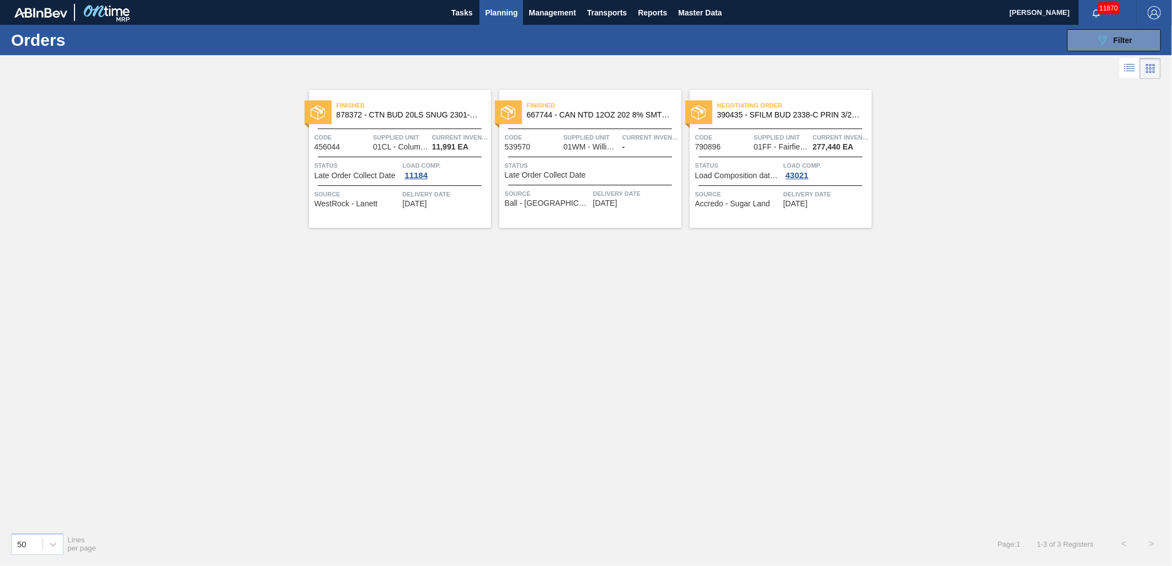
click at [740, 117] on span "390435 - SFILM BUD 2338-C PRIN 3/25 0922 25OZ 267" at bounding box center [791, 115] width 146 height 8
